Goal: Transaction & Acquisition: Purchase product/service

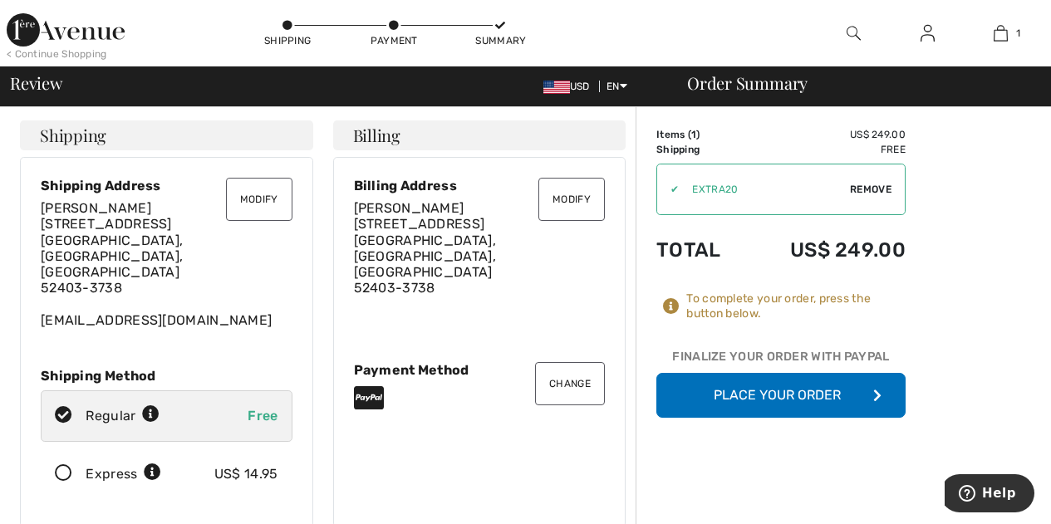
click at [737, 399] on button "Place Your Order" at bounding box center [781, 395] width 249 height 45
